Goal: Task Accomplishment & Management: Manage account settings

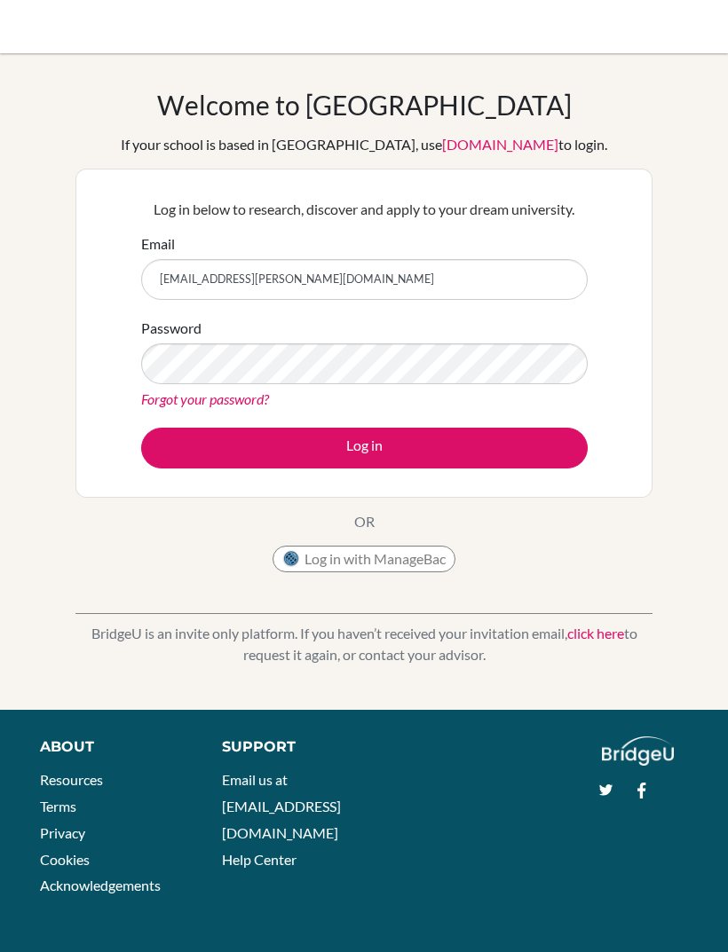
type input "[EMAIL_ADDRESS][PERSON_NAME][DOMAIN_NAME]"
click at [204, 434] on button "Log in" at bounding box center [364, 448] width 446 height 41
click at [501, 445] on button "Log in" at bounding box center [364, 448] width 446 height 41
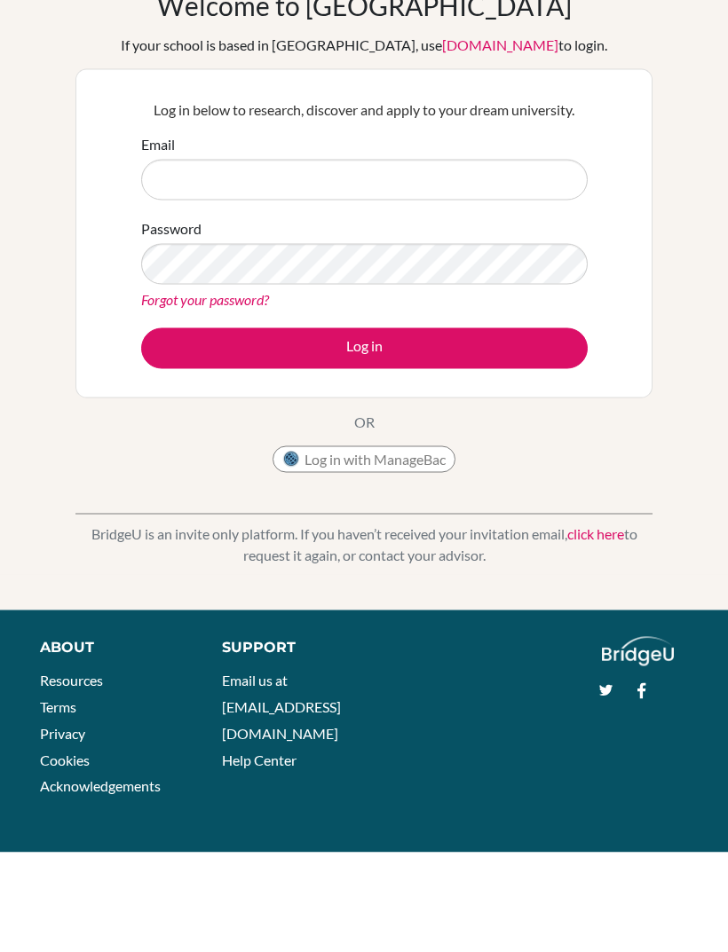
click at [491, 259] on input "Email" at bounding box center [364, 279] width 446 height 41
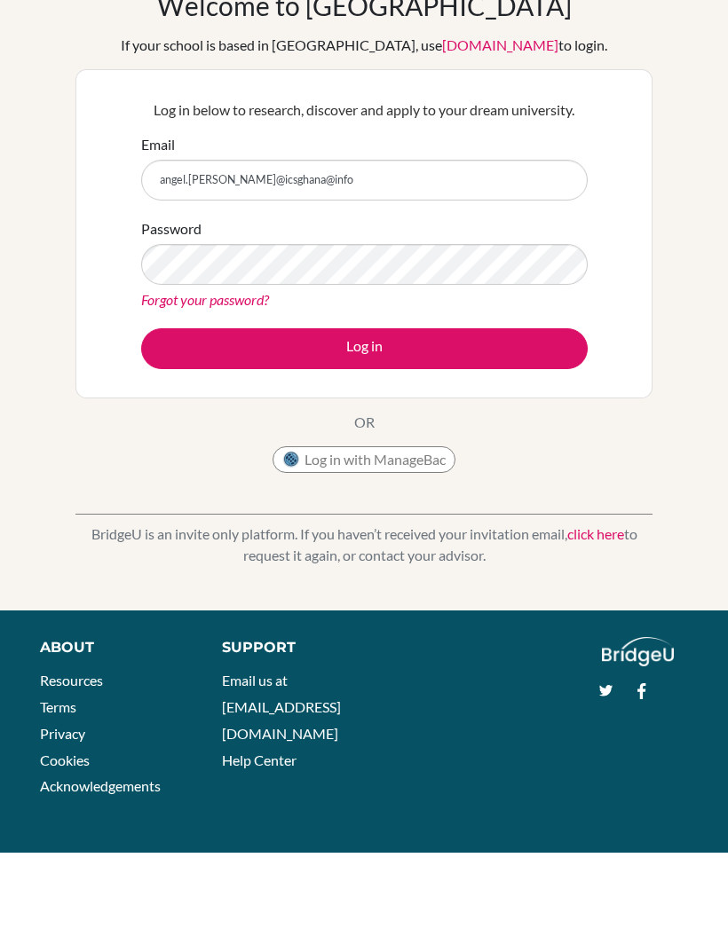
click at [182, 318] on label "Password" at bounding box center [171, 328] width 60 height 21
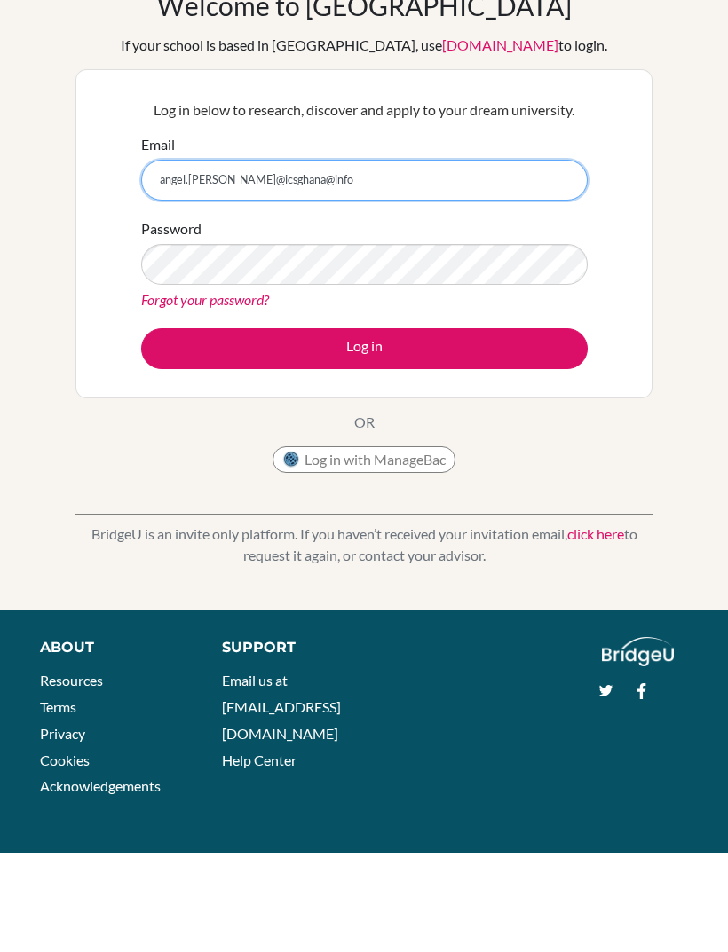
click at [288, 259] on input "angel.[PERSON_NAME]@icsghana@info" at bounding box center [364, 279] width 446 height 41
type input "[EMAIL_ADDRESS][PERSON_NAME][DOMAIN_NAME]"
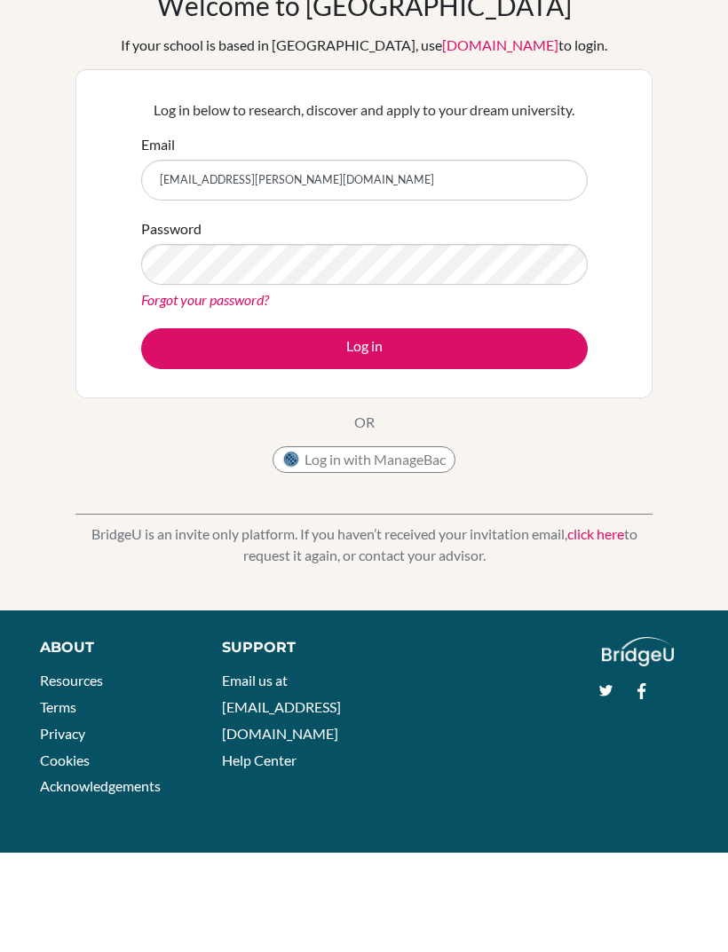
click at [542, 428] on button "Log in" at bounding box center [364, 448] width 446 height 41
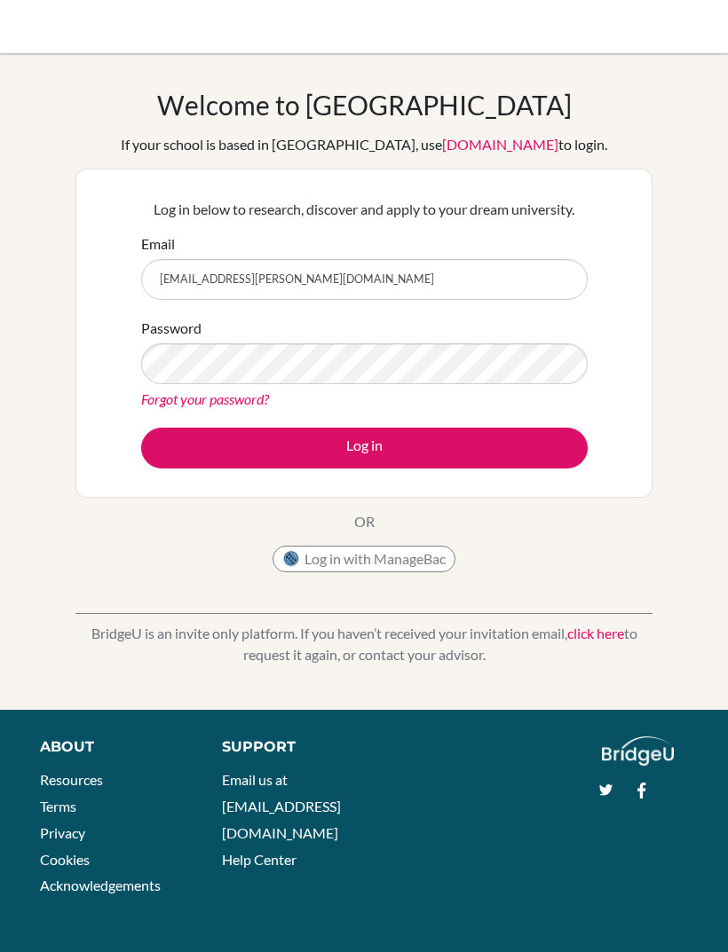
click at [225, 457] on button "Log in" at bounding box center [364, 448] width 446 height 41
click at [438, 468] on button "Log in" at bounding box center [364, 448] width 446 height 41
click at [454, 444] on button "Log in" at bounding box center [364, 448] width 446 height 41
click at [497, 298] on input "Email" at bounding box center [364, 279] width 446 height 41
type input "[EMAIL_ADDRESS][PERSON_NAME][DOMAIN_NAME]"
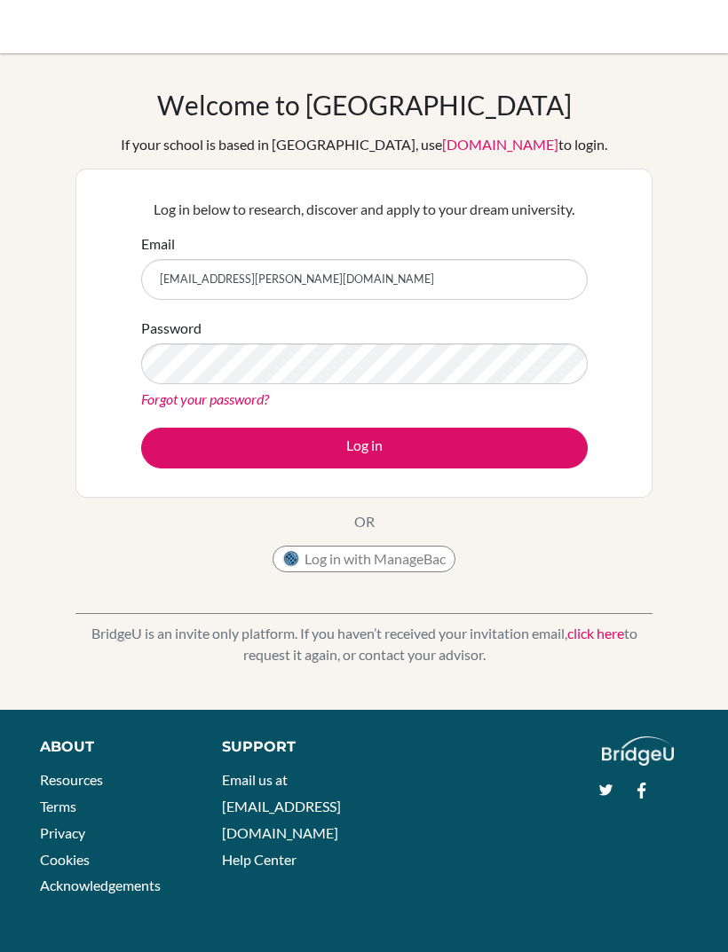
click at [264, 438] on button "Log in" at bounding box center [364, 448] width 446 height 41
